Goal: Task Accomplishment & Management: Use online tool/utility

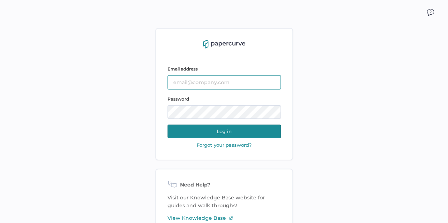
type input "[EMAIL_ADDRESS][DOMAIN_NAME]"
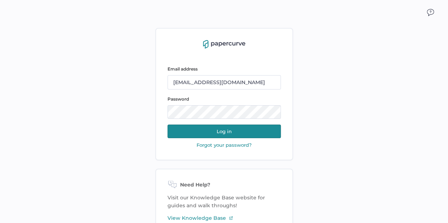
click at [217, 130] on button "Log in" at bounding box center [223, 132] width 113 height 14
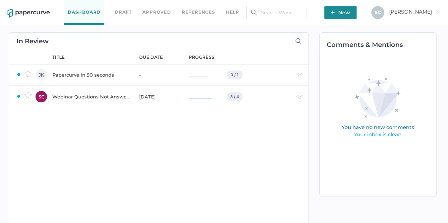
click at [153, 13] on link "Approved" at bounding box center [156, 12] width 28 height 8
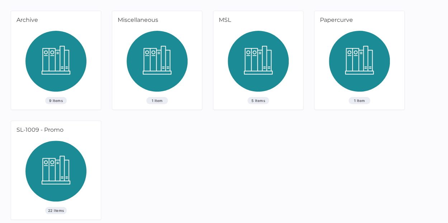
scroll to position [42, 0]
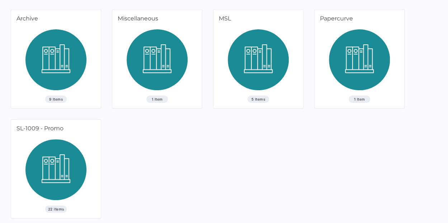
click at [51, 160] on img at bounding box center [55, 172] width 61 height 66
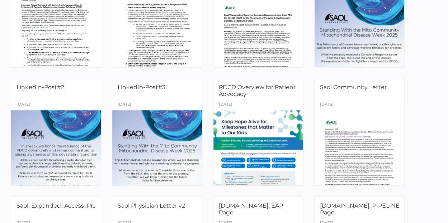
scroll to position [251, 0]
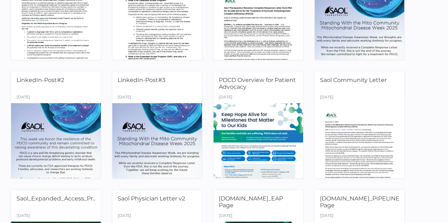
click at [246, 121] on div at bounding box center [258, 140] width 90 height 75
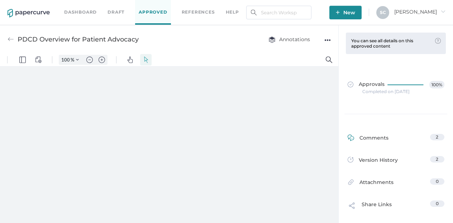
type input "80"
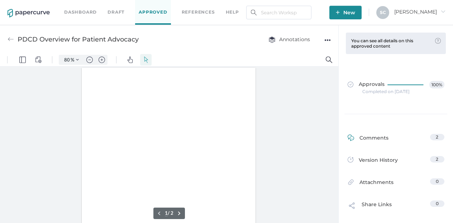
scroll to position [0, 0]
click at [372, 138] on div "Comments" at bounding box center [368, 139] width 41 height 11
